Goal: Transaction & Acquisition: Purchase product/service

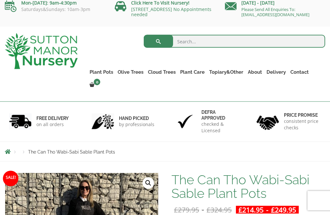
scroll to position [6, 0]
click at [0, 0] on link "100% Italian Terracotta" at bounding box center [0, 0] width 0 height 0
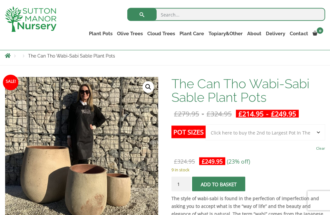
scroll to position [0, 0]
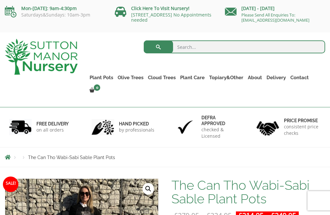
click at [110, 79] on link "Plant Pots" at bounding box center [101, 77] width 28 height 9
click at [0, 0] on link "Big Bell Pots" at bounding box center [0, 0] width 0 height 0
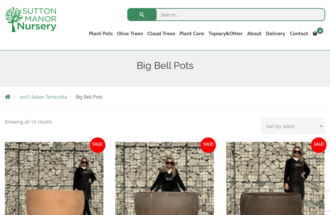
scroll to position [78, 0]
click at [0, 0] on link "Rolled Rim Classico" at bounding box center [0, 0] width 0 height 0
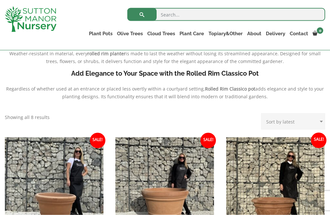
scroll to position [210, 0]
click at [0, 0] on link "Cylinders Traditionals" at bounding box center [0, 0] width 0 height 0
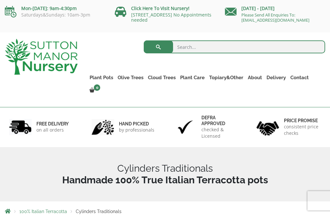
click at [0, 0] on link "Jars And Urns" at bounding box center [0, 0] width 0 height 0
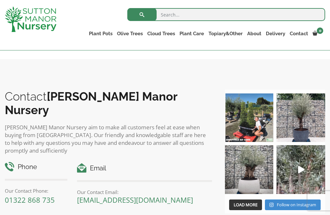
scroll to position [458, 0]
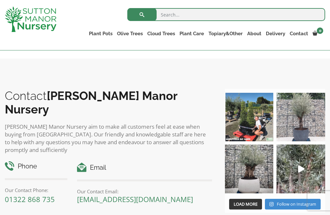
click at [305, 125] on img at bounding box center [301, 117] width 49 height 49
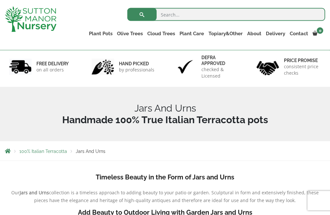
scroll to position [36, 0]
click at [0, 0] on link "The Atlantis Pots" at bounding box center [0, 0] width 0 height 0
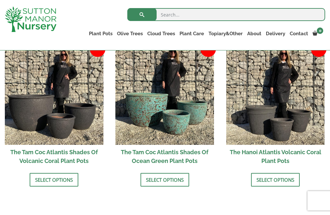
scroll to position [536, 0]
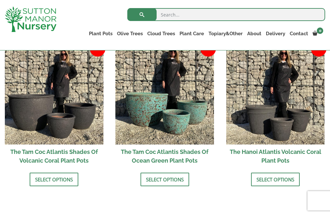
click at [65, 174] on link "Select options" at bounding box center [54, 179] width 49 height 14
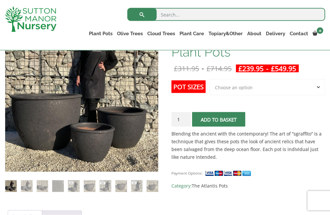
scroll to position [136, 0]
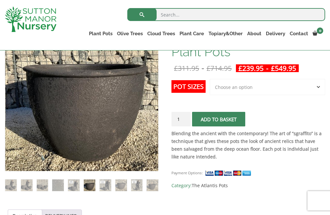
click at [64, 185] on img at bounding box center [58, 185] width 12 height 12
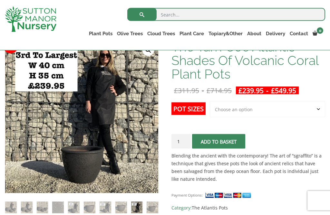
scroll to position [114, 0]
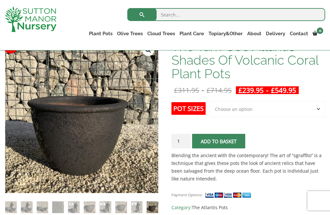
click at [314, 110] on select "Choose an option 3rd to Largest Pot In The Picture 2nd to Largest Pot In The Pi…" at bounding box center [267, 109] width 115 height 16
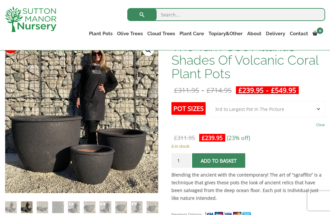
click at [316, 112] on select "Choose an option 3rd to Largest Pot In The Picture 2nd to Largest Pot In The Pi…" at bounding box center [267, 109] width 115 height 16
select select "2nd to Largest Pot In The Picture"
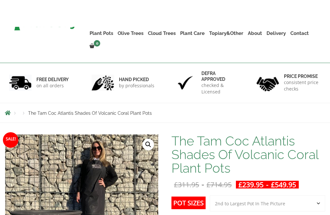
scroll to position [0, 0]
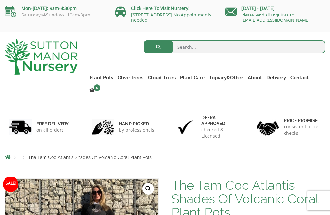
click at [0, 0] on link "The Old Stone Pots" at bounding box center [0, 0] width 0 height 0
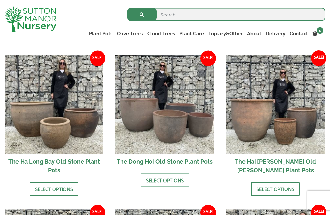
scroll to position [235, 0]
click at [70, 182] on link "Select options" at bounding box center [54, 189] width 49 height 14
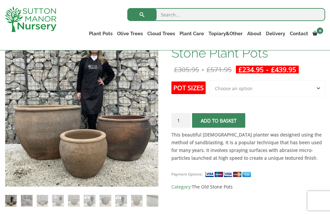
click at [305, 91] on select "Choose an option 3rd to Largest Pot In The Picture 2nd to Largest Pot In The Pi…" at bounding box center [267, 88] width 115 height 16
select select "3rd to Largest Pot In The Picture"
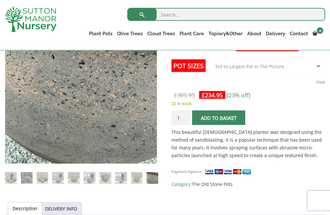
scroll to position [144, 0]
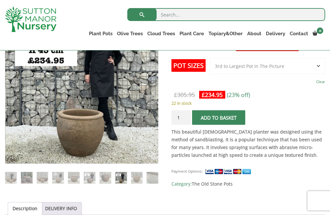
click at [111, 177] on img at bounding box center [106, 178] width 12 height 12
click at [100, 179] on img at bounding box center [106, 178] width 12 height 12
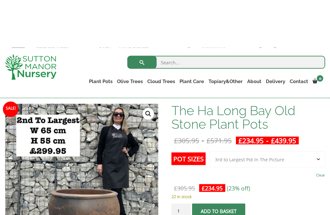
scroll to position [0, 0]
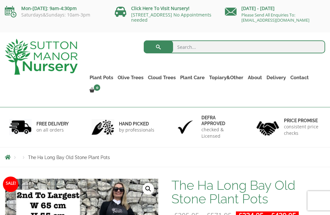
click at [0, 0] on link "The Old Stone Pots" at bounding box center [0, 0] width 0 height 0
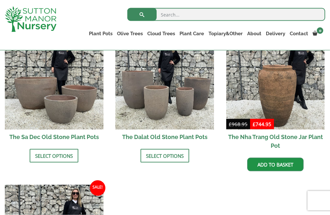
scroll to position [413, 0]
click at [56, 148] on link "Select options" at bounding box center [54, 155] width 49 height 14
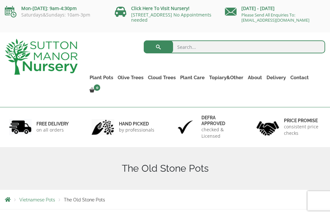
click at [0, 0] on link "Wabi-Sabi" at bounding box center [0, 0] width 0 height 0
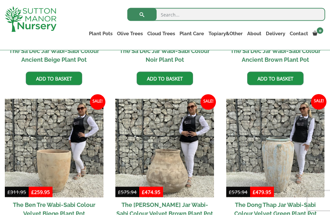
scroll to position [275, 0]
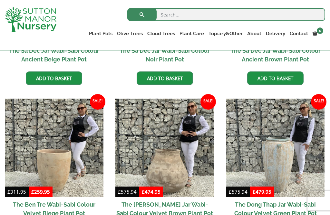
click at [70, 206] on h2 "The Ben Tre Wabi-Sabi Colour Velvet Biege Plant Pot" at bounding box center [54, 208] width 99 height 23
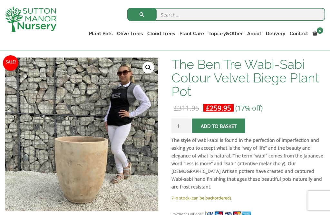
scroll to position [97, 0]
click at [233, 125] on button "Add to basket" at bounding box center [218, 125] width 53 height 15
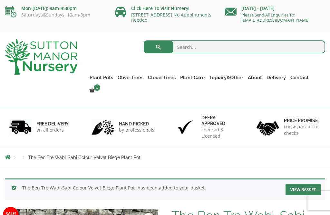
click at [0, 0] on link "Gnarled Multi Stem Olives" at bounding box center [0, 0] width 0 height 0
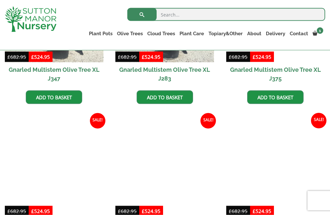
scroll to position [833, 0]
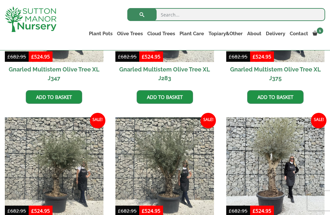
click at [0, 0] on link "Gnarled Olive Trees" at bounding box center [0, 0] width 0 height 0
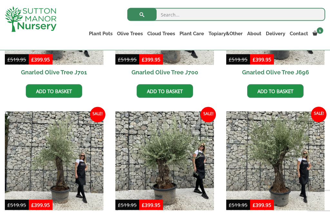
scroll to position [399, 0]
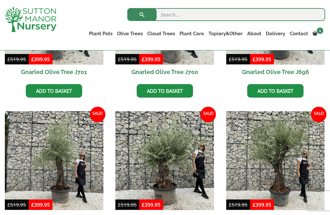
click at [0, 0] on link "Gnarled Olive Trees XXL" at bounding box center [0, 0] width 0 height 0
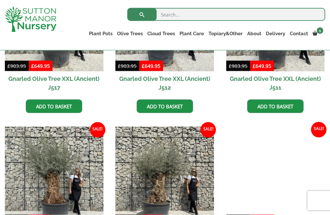
scroll to position [553, 0]
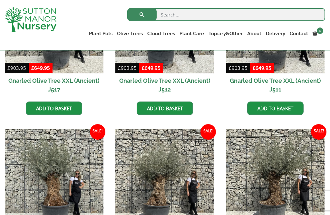
click at [0, 0] on link "Gnarled Plateau Olive Tree XL" at bounding box center [0, 0] width 0 height 0
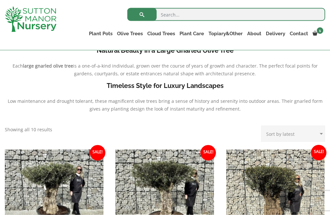
scroll to position [185, 0]
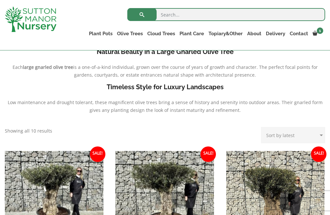
click at [0, 0] on link "Gnarled Multi Stem Olives" at bounding box center [0, 0] width 0 height 0
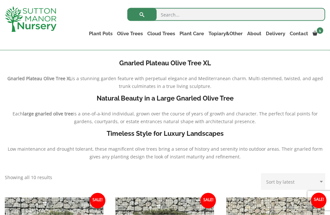
scroll to position [138, 0]
click at [0, 0] on ul "Palm Trees Ilex Crenata Laurus Nobilis Bay Trees Bay Trees (Laurus Nobilis) Lig…" at bounding box center [0, 0] width 0 height 0
click at [0, 0] on link "Castlewellan (Cupressus)" at bounding box center [0, 0] width 0 height 0
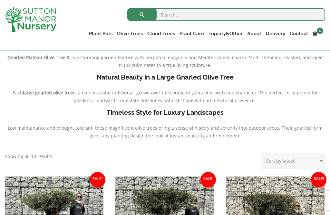
click at [105, 35] on link "Plant Pots" at bounding box center [101, 33] width 28 height 9
click at [0, 0] on ul "Resin Bonded Pots The Amalfi Pots The Milan Pots The Capri Pots The Brunello Po…" at bounding box center [0, 0] width 0 height 0
click at [102, 24] on div "Search for:" at bounding box center [198, 15] width 255 height 19
click at [101, 33] on link "Plant Pots" at bounding box center [101, 33] width 28 height 9
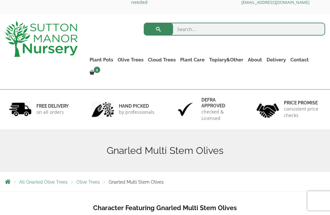
scroll to position [14, 0]
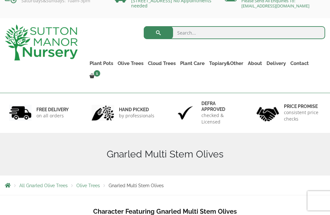
click at [167, 62] on link "Cloud Trees" at bounding box center [162, 63] width 32 height 9
click at [0, 0] on link "Ilex Crenata Cloud Trees" at bounding box center [0, 0] width 0 height 0
click at [0, 0] on link "Castlewellan" at bounding box center [0, 0] width 0 height 0
click at [0, 0] on link "Ilex Crenata Cloud Trees" at bounding box center [0, 0] width 0 height 0
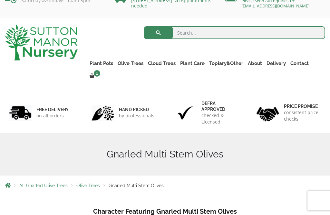
click at [228, 65] on link "Topiary&Other" at bounding box center [226, 63] width 39 height 9
click at [230, 62] on link "Topiary&Other" at bounding box center [226, 63] width 39 height 9
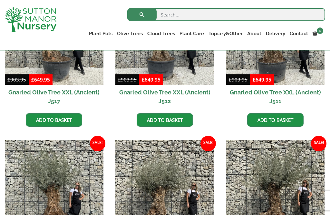
click at [0, 0] on link "Castlewellan (Cupressus)" at bounding box center [0, 0] width 0 height 0
click at [0, 0] on link "Acers" at bounding box center [0, 0] width 0 height 0
